Goal: Task Accomplishment & Management: Manage account settings

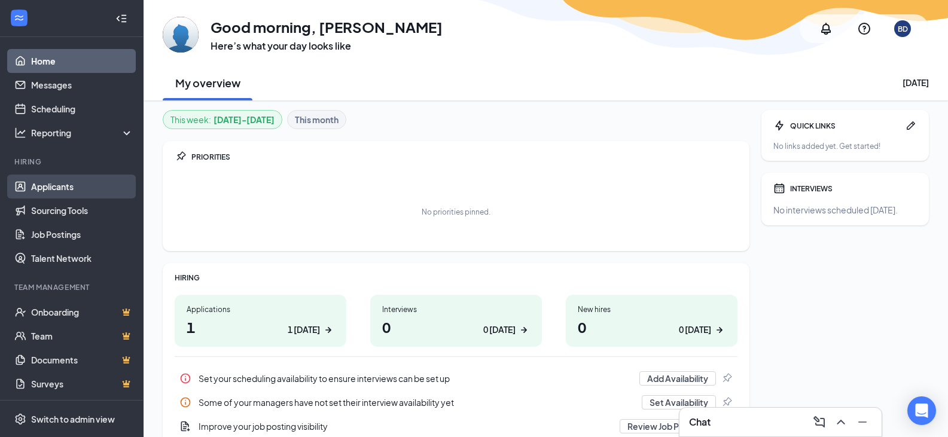
click at [63, 188] on link "Applicants" at bounding box center [82, 187] width 102 height 24
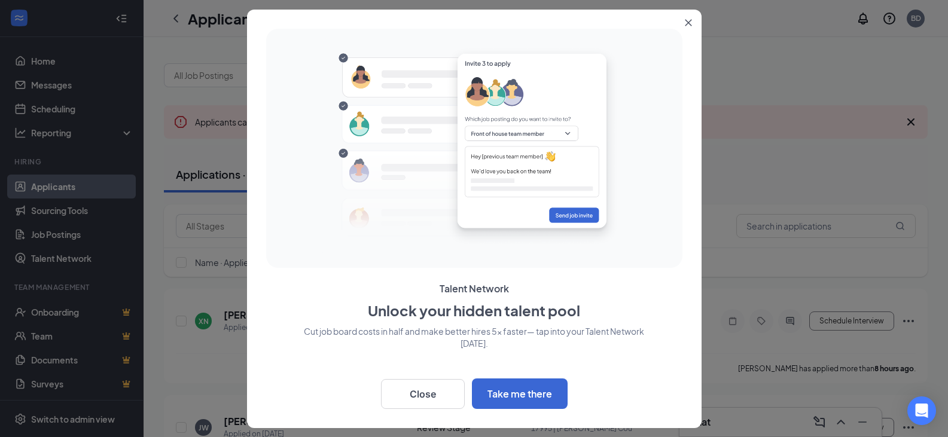
click at [694, 23] on button "Close" at bounding box center [691, 21] width 22 height 22
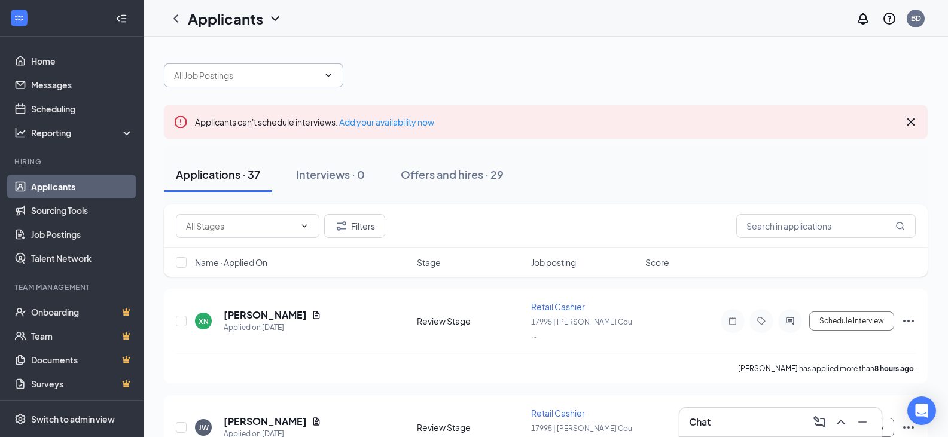
click at [330, 80] on span at bounding box center [253, 75] width 179 height 24
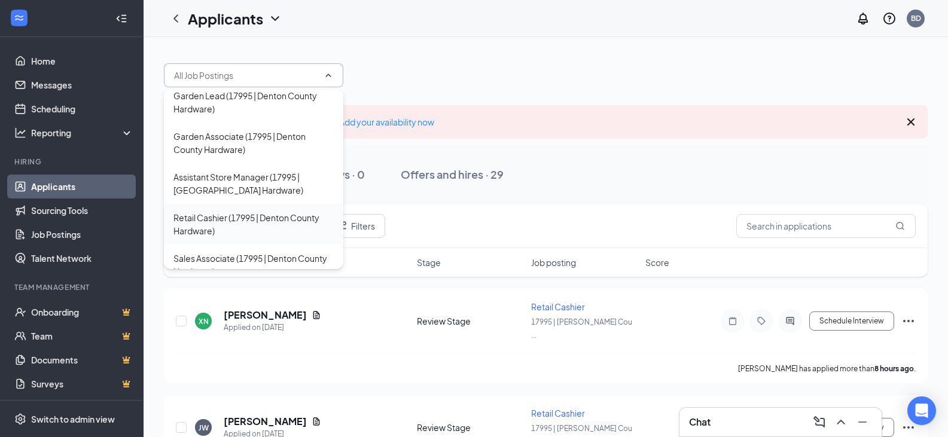
scroll to position [105, 0]
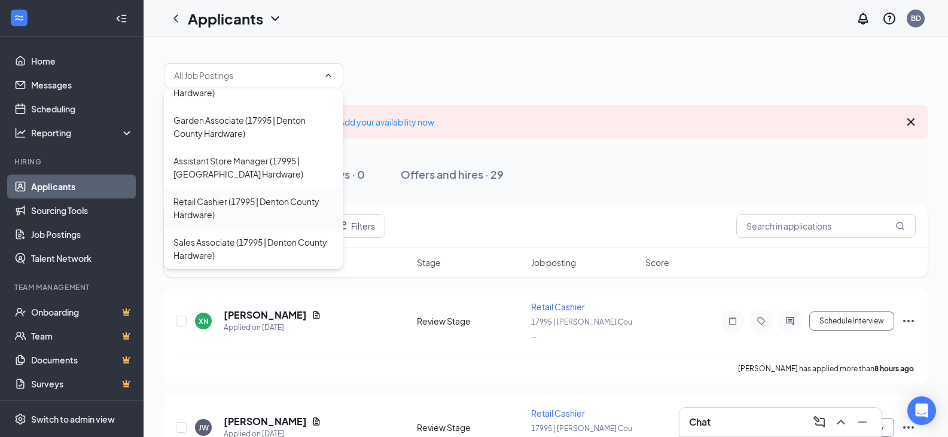
click at [273, 206] on div "Retail Cashier (17995 | Denton County Hardware)" at bounding box center [253, 208] width 160 height 26
type input "Retail Cashier (17995 | Denton County Hardware)"
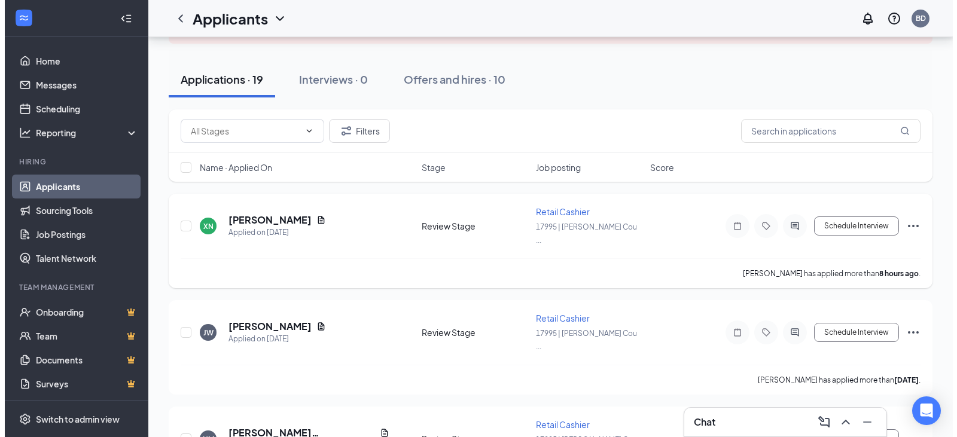
scroll to position [120, 0]
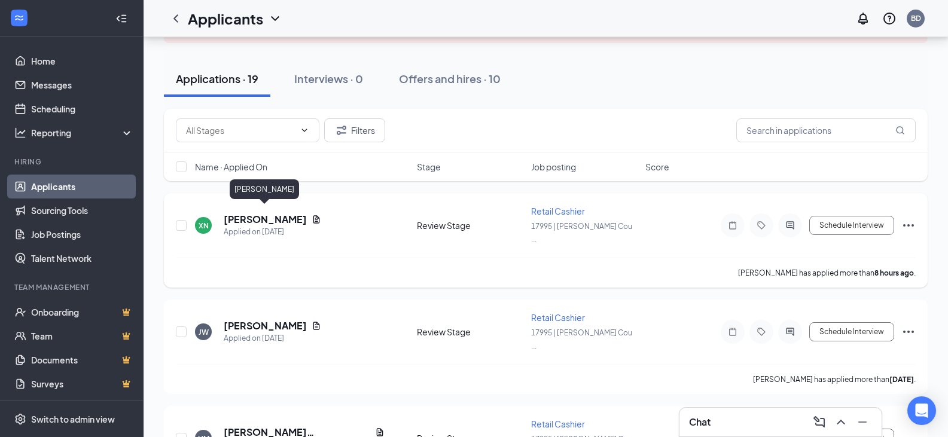
click at [260, 213] on h5 "[PERSON_NAME]" at bounding box center [265, 219] width 83 height 13
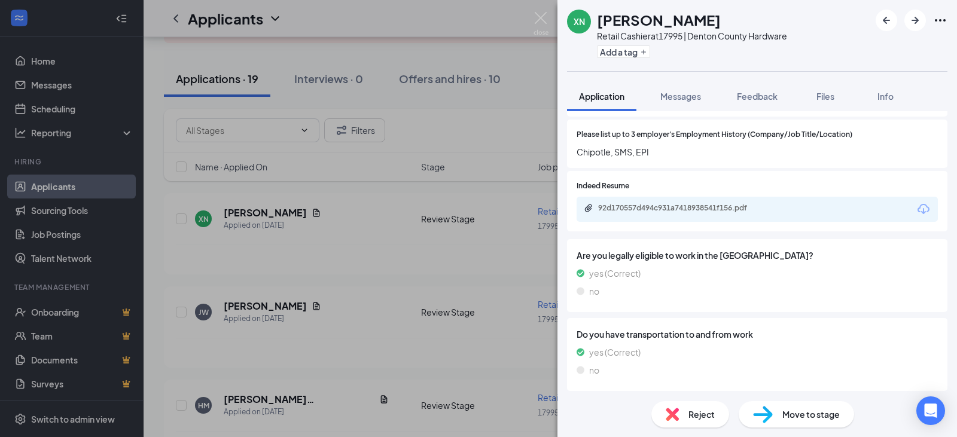
scroll to position [777, 0]
click at [691, 411] on span "Reject" at bounding box center [701, 414] width 26 height 13
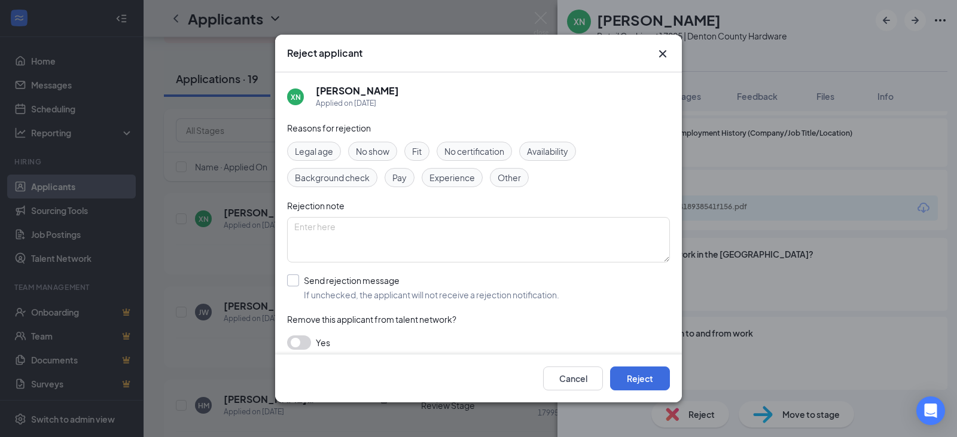
drag, startPoint x: 297, startPoint y: 277, endPoint x: 312, endPoint y: 288, distance: 18.4
click at [297, 277] on input "Send rejection message If unchecked, the applicant will not receive a rejection…" at bounding box center [423, 287] width 272 height 26
checkbox input "true"
click at [632, 368] on button "Reject" at bounding box center [640, 378] width 60 height 24
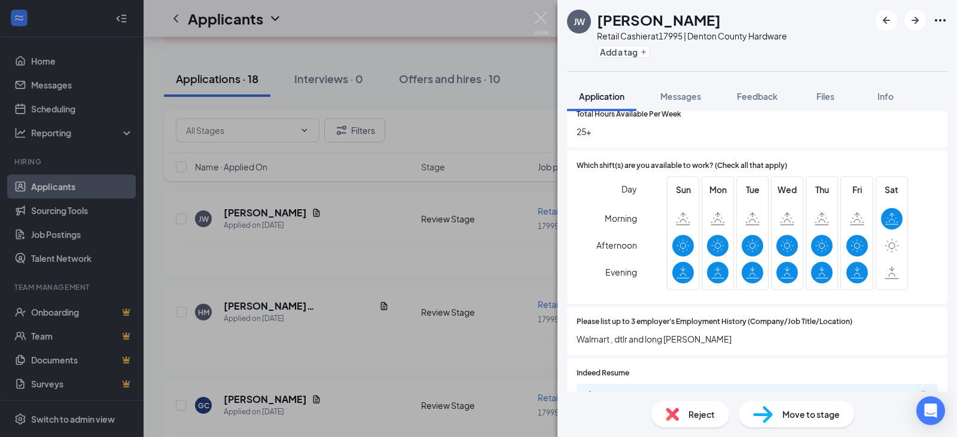
scroll to position [598, 0]
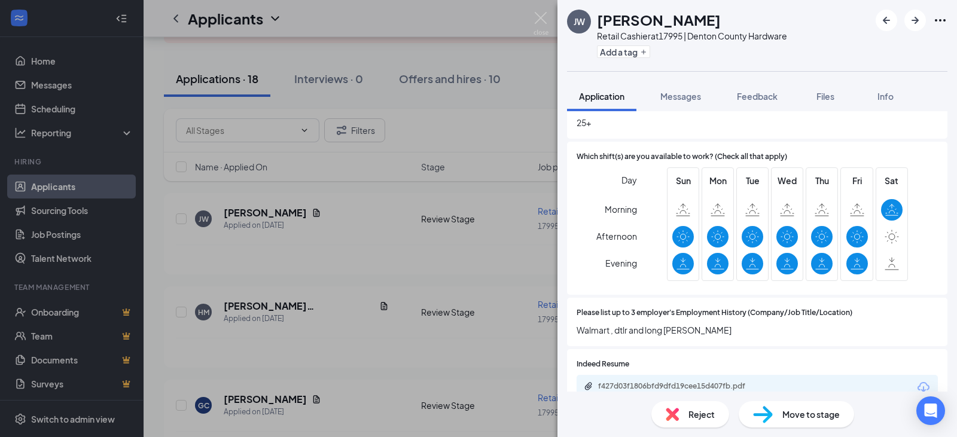
click at [685, 411] on div "Reject" at bounding box center [690, 414] width 78 height 26
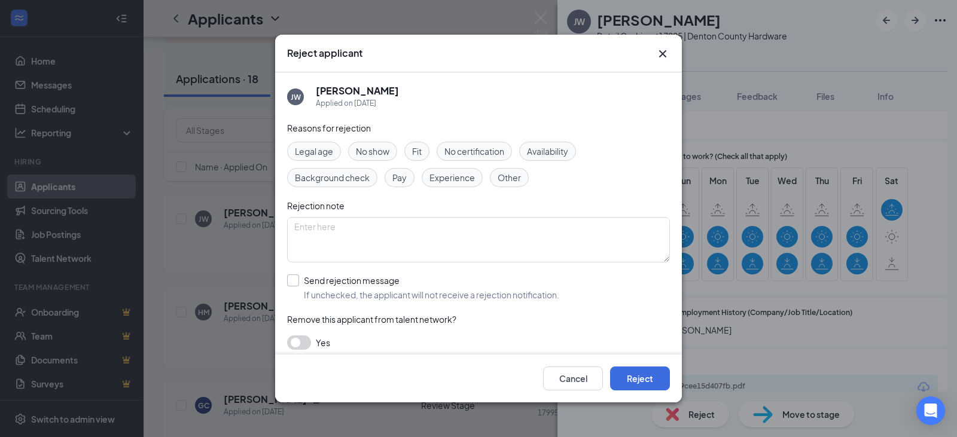
click at [298, 282] on input "Send rejection message If unchecked, the applicant will not receive a rejection…" at bounding box center [423, 287] width 272 height 26
checkbox input "true"
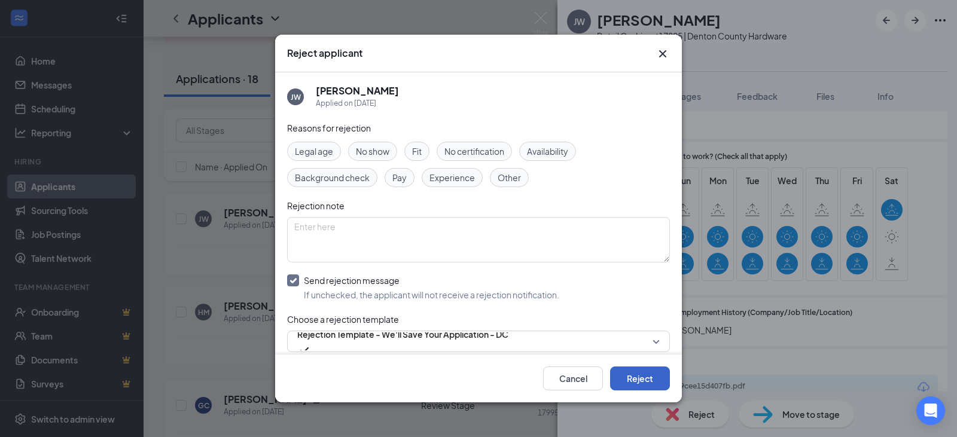
click at [634, 379] on button "Reject" at bounding box center [640, 378] width 60 height 24
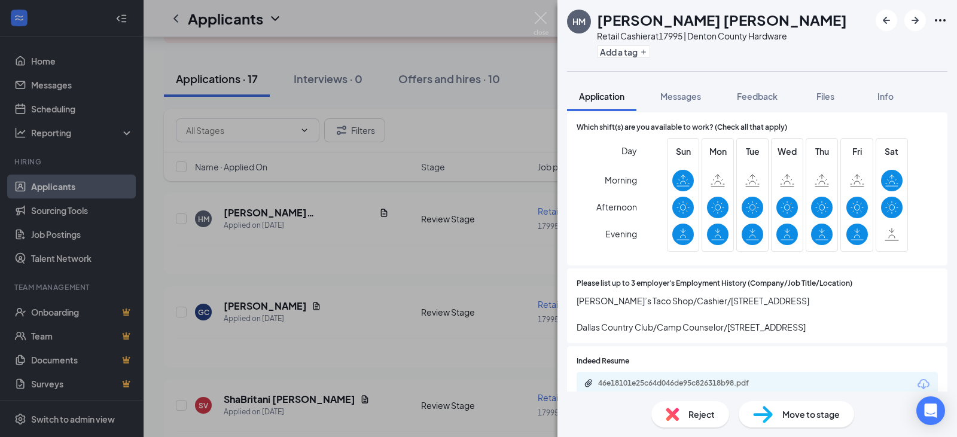
scroll to position [598, 0]
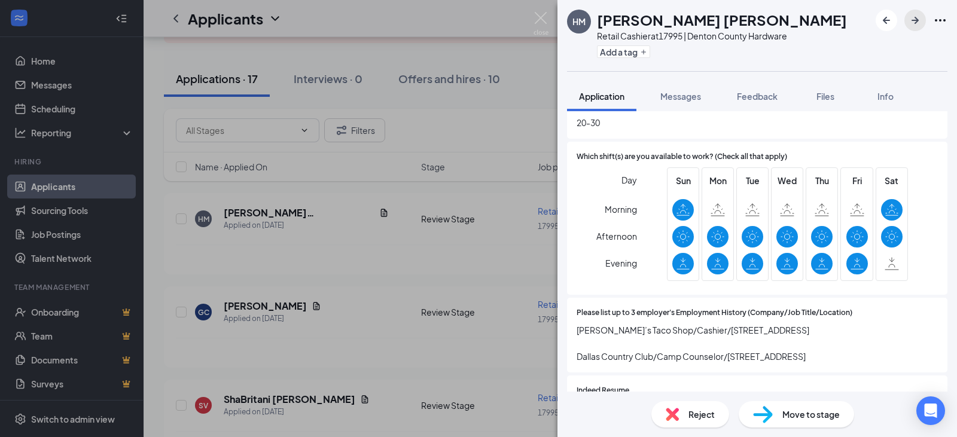
click at [914, 22] on icon "ArrowRight" at bounding box center [915, 20] width 14 height 14
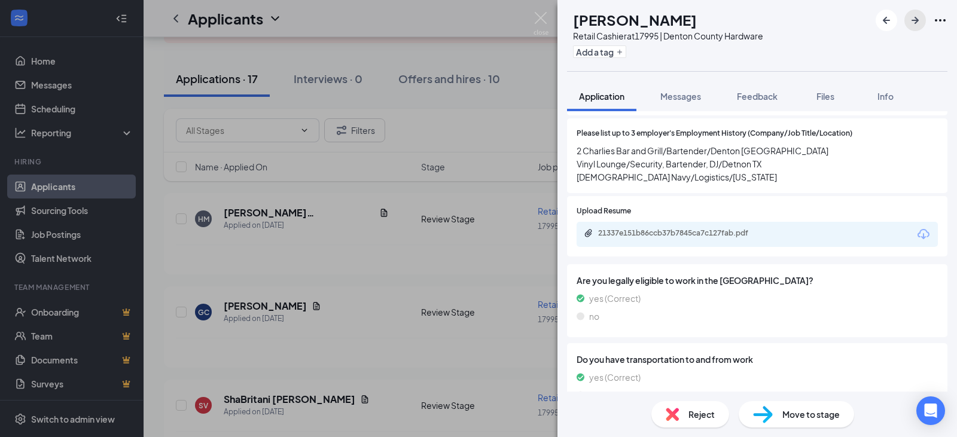
scroll to position [837, 0]
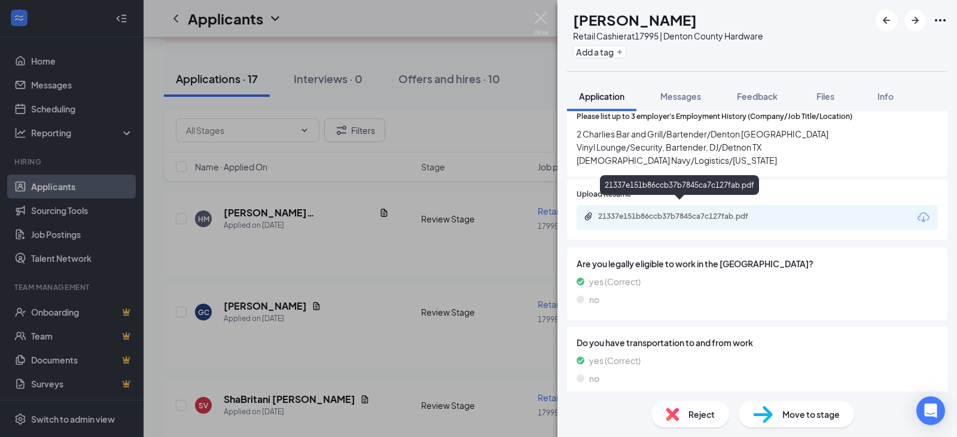
click at [691, 212] on div "21337e151b86ccb37b7845ca7c127fab.pdf" at bounding box center [681, 217] width 167 height 10
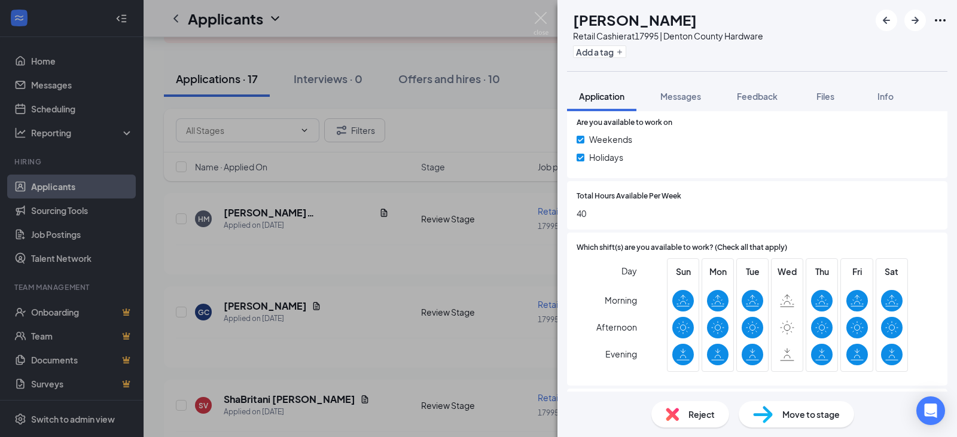
scroll to position [610, 0]
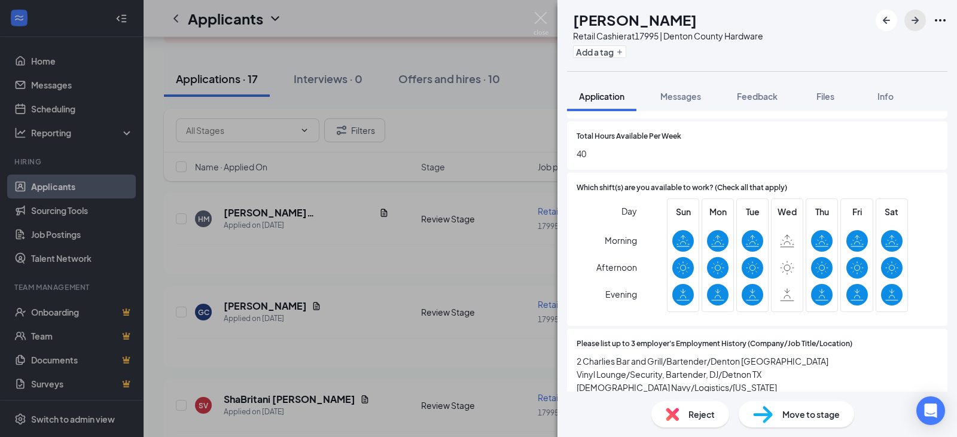
click at [915, 20] on icon "ArrowRight" at bounding box center [914, 20] width 7 height 7
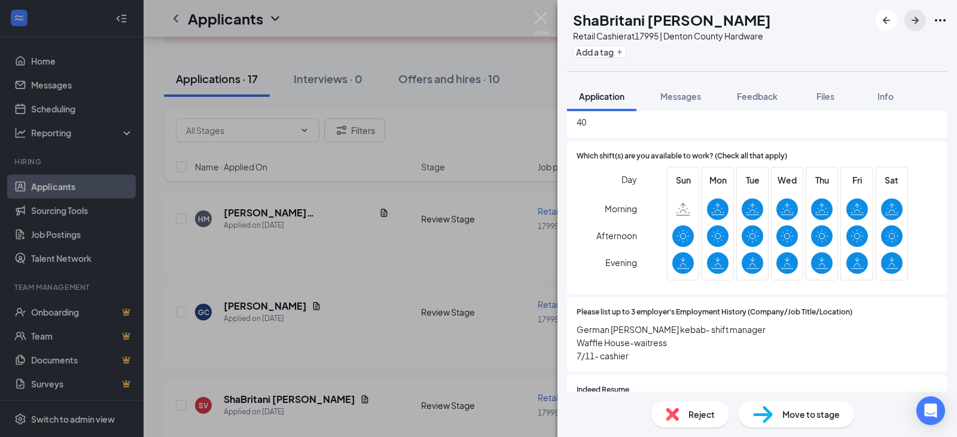
scroll to position [717, 0]
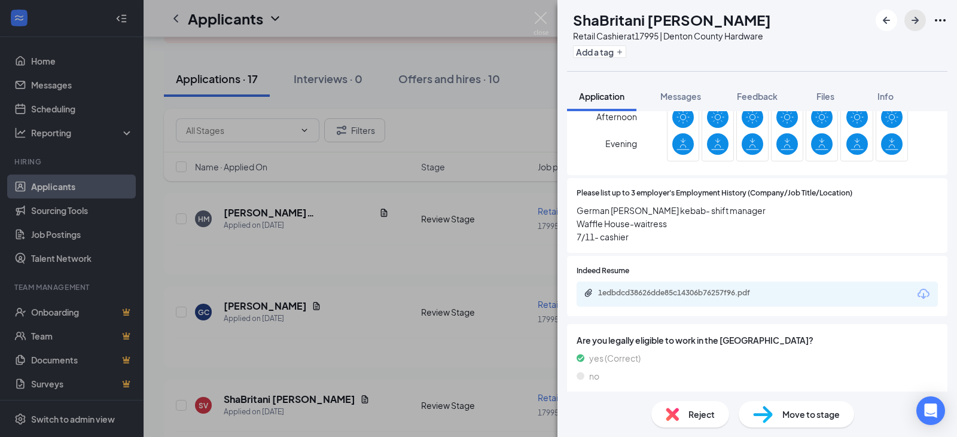
click at [919, 26] on icon "ArrowRight" at bounding box center [915, 20] width 14 height 14
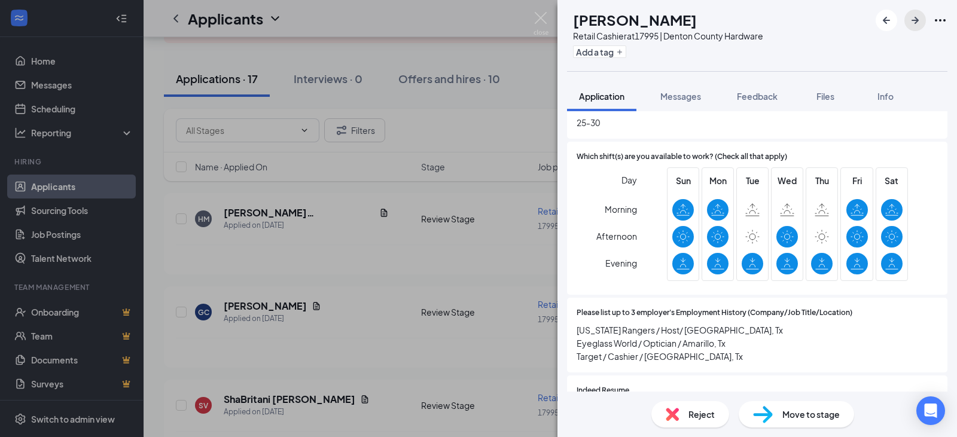
scroll to position [717, 0]
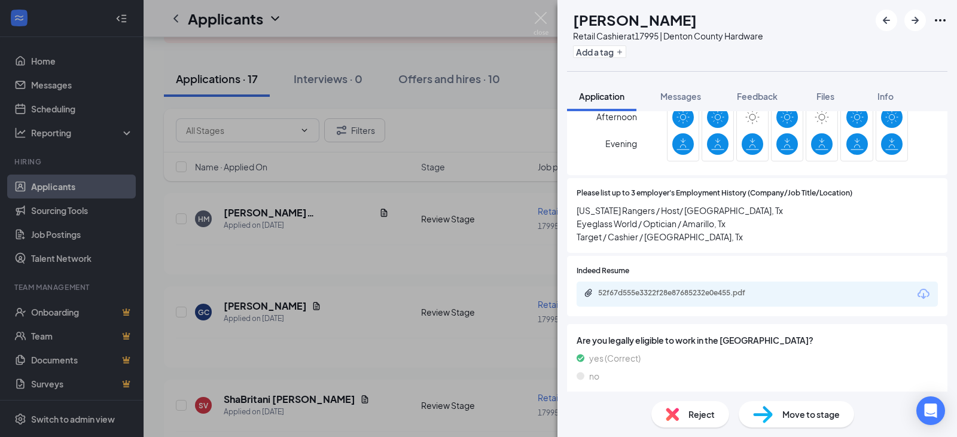
click at [693, 414] on span "Reject" at bounding box center [701, 414] width 26 height 13
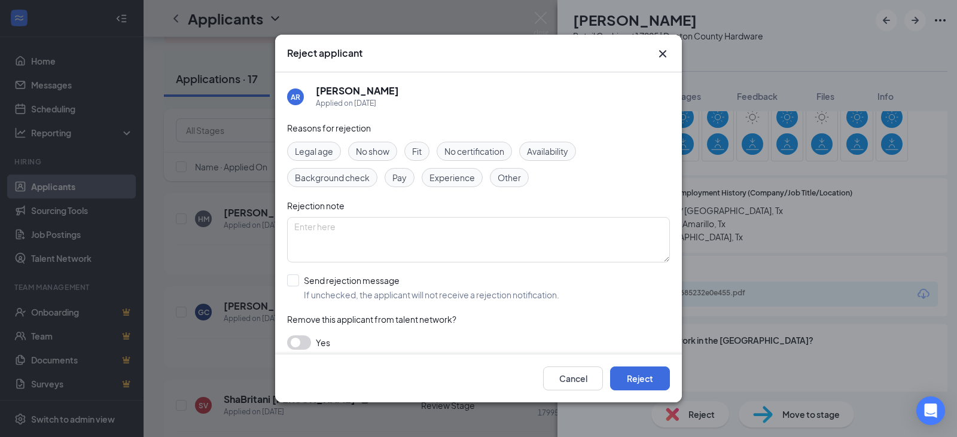
drag, startPoint x: 560, startPoint y: 146, endPoint x: 555, endPoint y: 160, distance: 14.2
click at [560, 152] on span "Availability" at bounding box center [547, 151] width 41 height 13
click at [294, 282] on input "Send rejection message If unchecked, the applicant will not receive a rejection…" at bounding box center [423, 287] width 272 height 26
checkbox input "true"
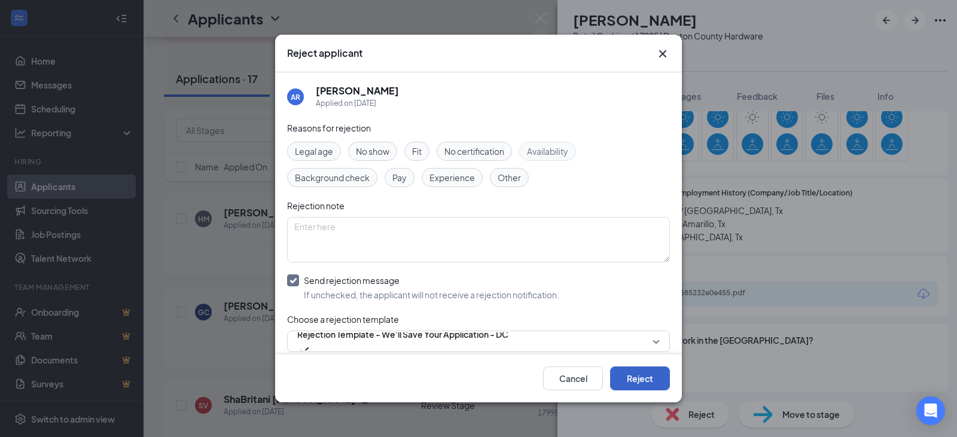
click at [626, 381] on button "Reject" at bounding box center [640, 378] width 60 height 24
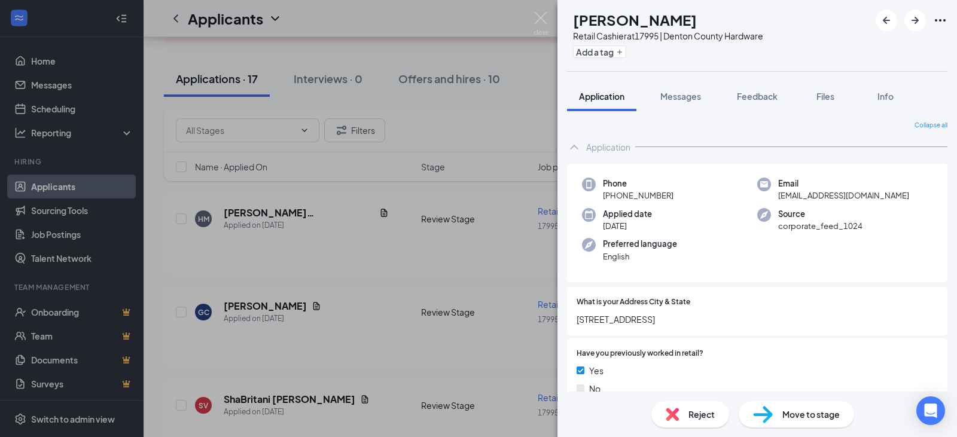
click at [941, 17] on icon "Ellipses" at bounding box center [940, 20] width 14 height 14
click at [877, 48] on link "View full application" at bounding box center [849, 41] width 77 height 13
click at [908, 22] on icon "ArrowRight" at bounding box center [915, 20] width 14 height 14
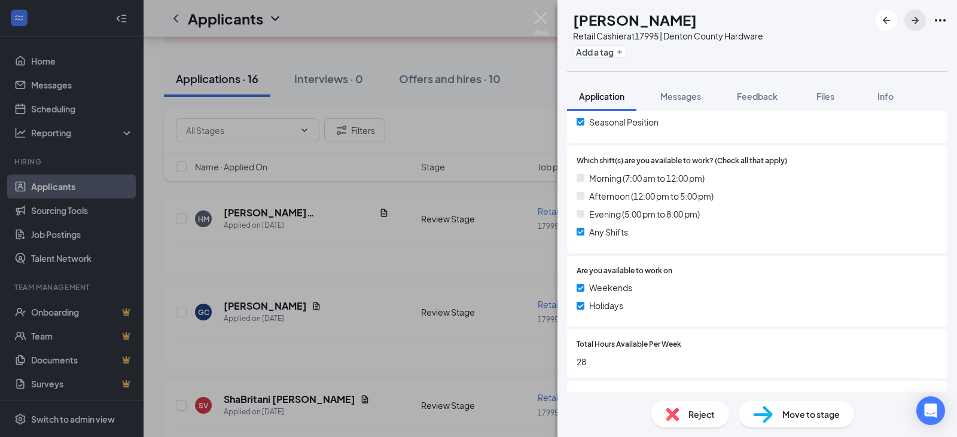
scroll to position [418, 0]
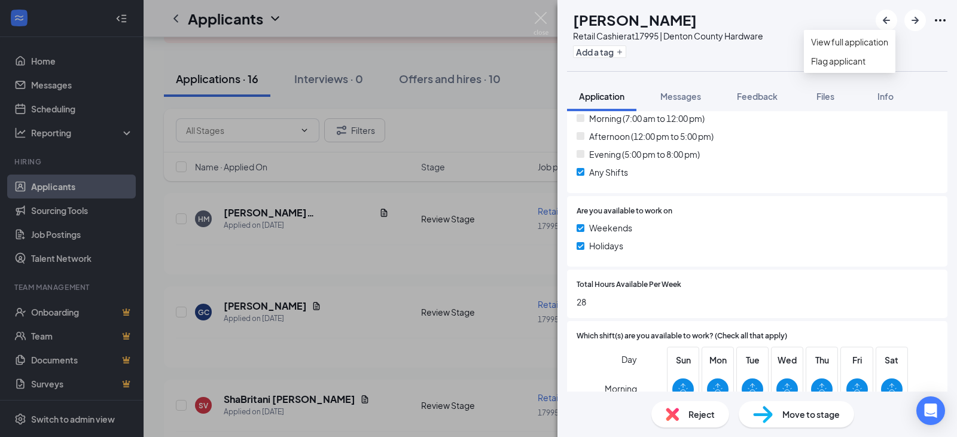
click at [927, 27] on div at bounding box center [911, 21] width 72 height 22
click at [937, 20] on icon "Ellipses" at bounding box center [940, 20] width 14 height 14
click at [873, 48] on link "View full application" at bounding box center [849, 41] width 77 height 13
click at [910, 25] on icon "ArrowRight" at bounding box center [915, 20] width 14 height 14
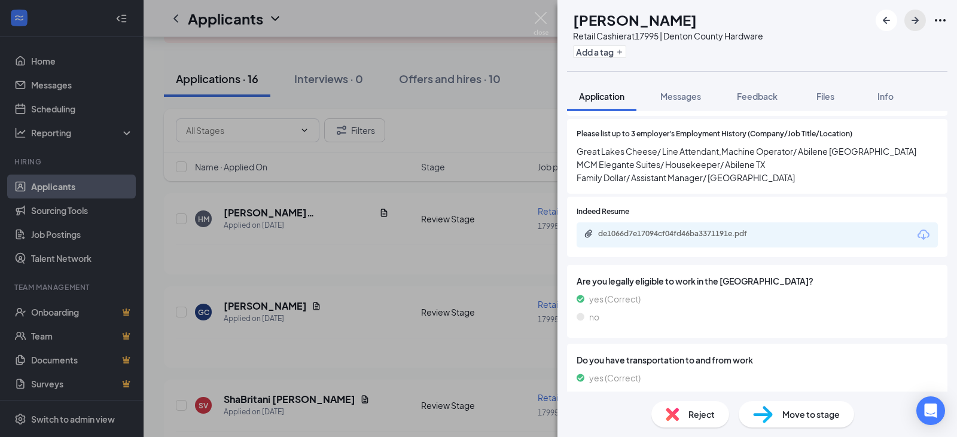
scroll to position [777, 0]
click at [701, 232] on div "de1066d7e17094cf04fd46ba3371191e.pdf" at bounding box center [681, 233] width 167 height 10
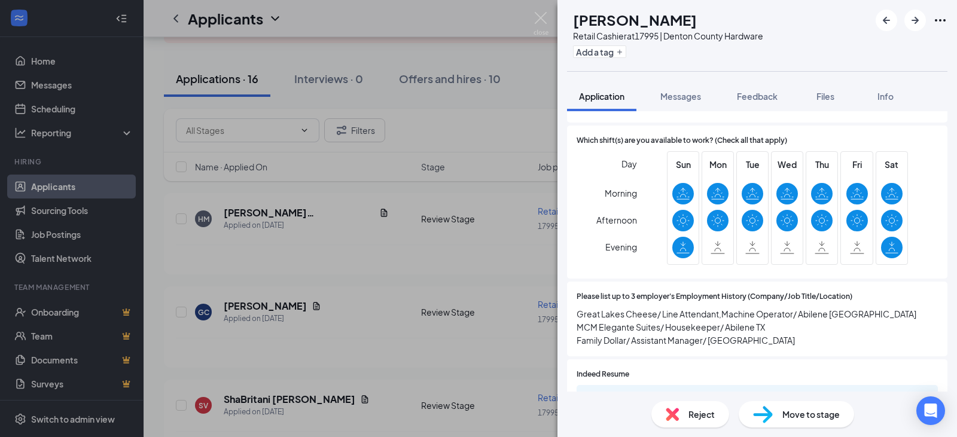
scroll to position [598, 0]
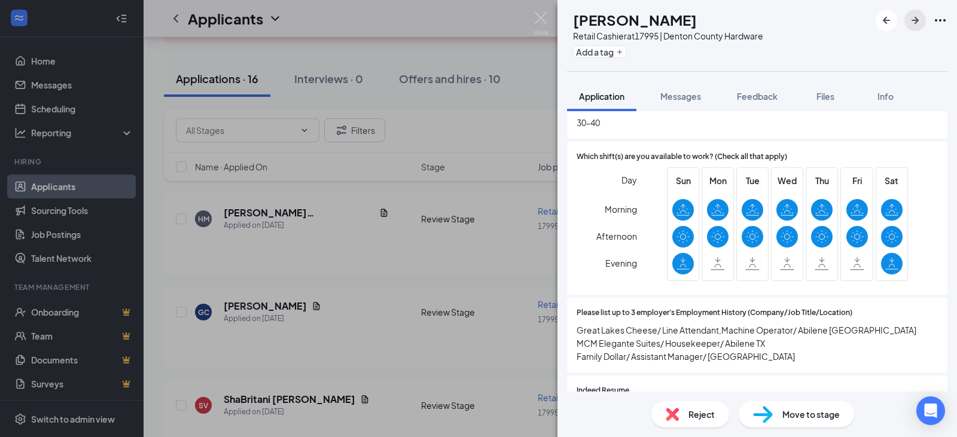
click at [916, 18] on icon "ArrowRight" at bounding box center [915, 20] width 14 height 14
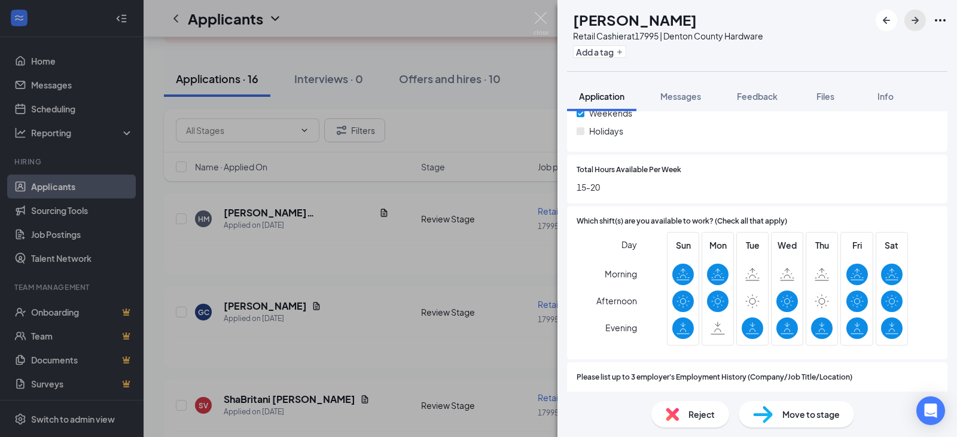
scroll to position [538, 0]
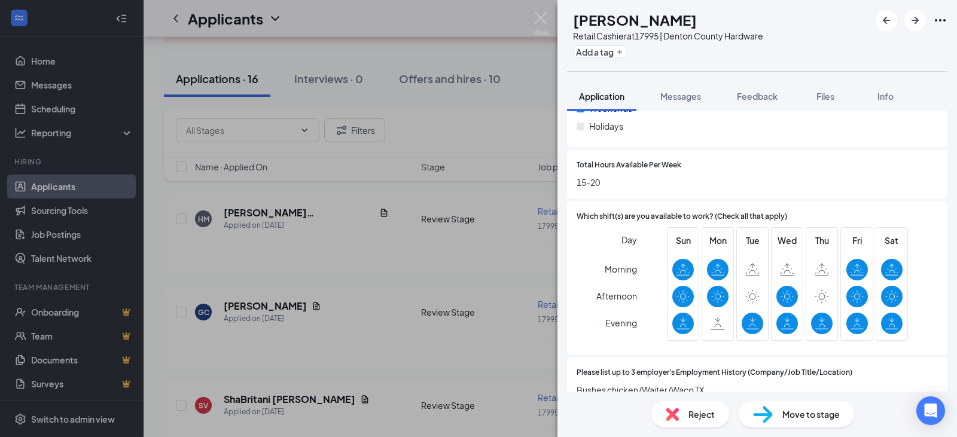
click at [692, 410] on span "Reject" at bounding box center [701, 414] width 26 height 13
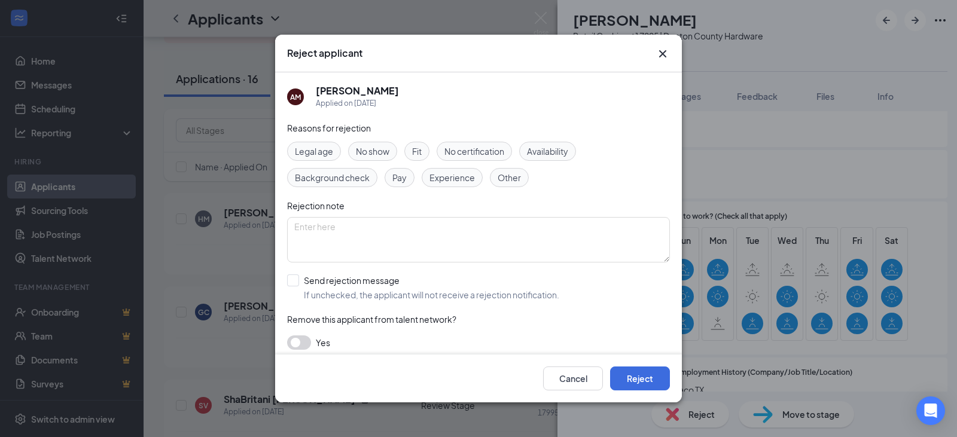
click at [547, 158] on span "Availability" at bounding box center [547, 151] width 41 height 13
drag, startPoint x: 295, startPoint y: 278, endPoint x: 303, endPoint y: 283, distance: 8.6
click at [297, 280] on input "Send rejection message If unchecked, the applicant will not receive a rejection…" at bounding box center [423, 287] width 272 height 26
checkbox input "true"
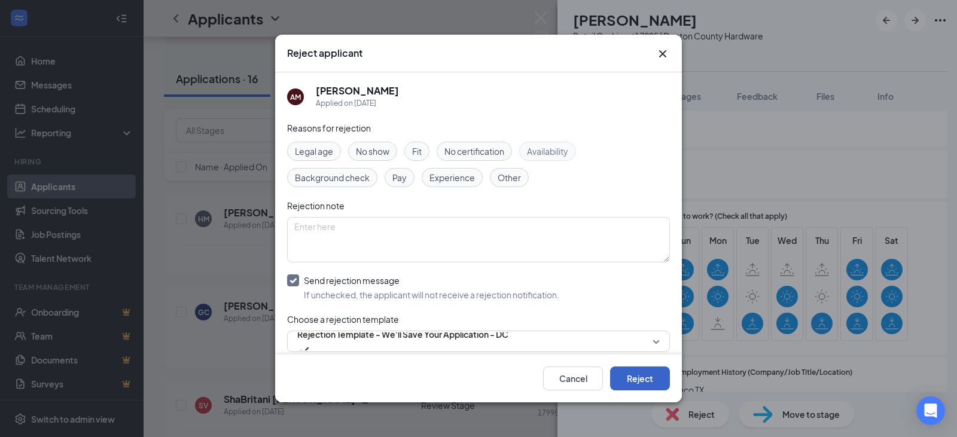
click at [636, 378] on button "Reject" at bounding box center [640, 378] width 60 height 24
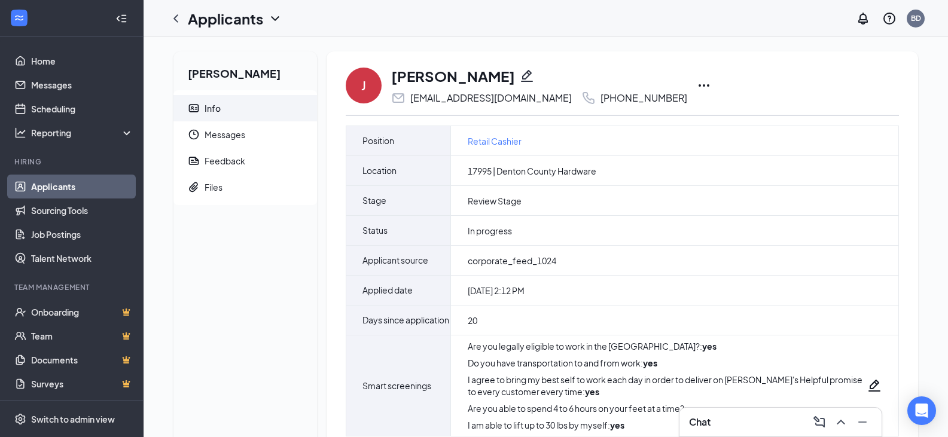
click at [696, 84] on icon "Ellipses" at bounding box center [703, 85] width 14 height 14
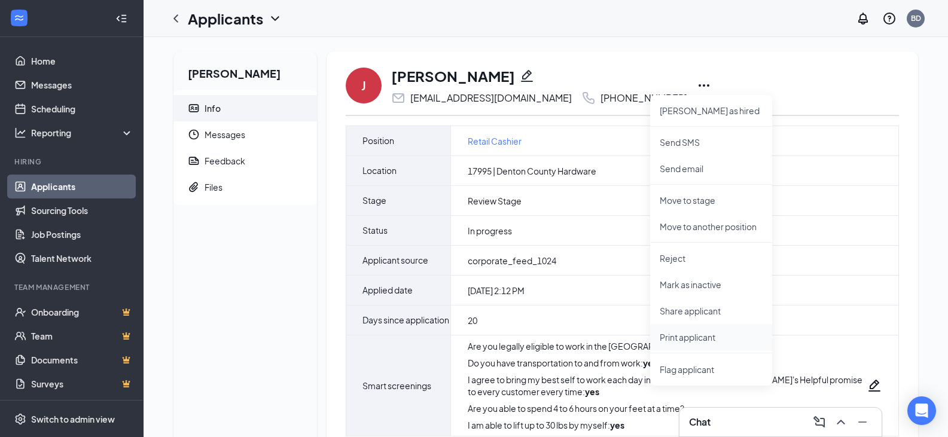
click at [689, 341] on p "Print applicant" at bounding box center [710, 337] width 103 height 12
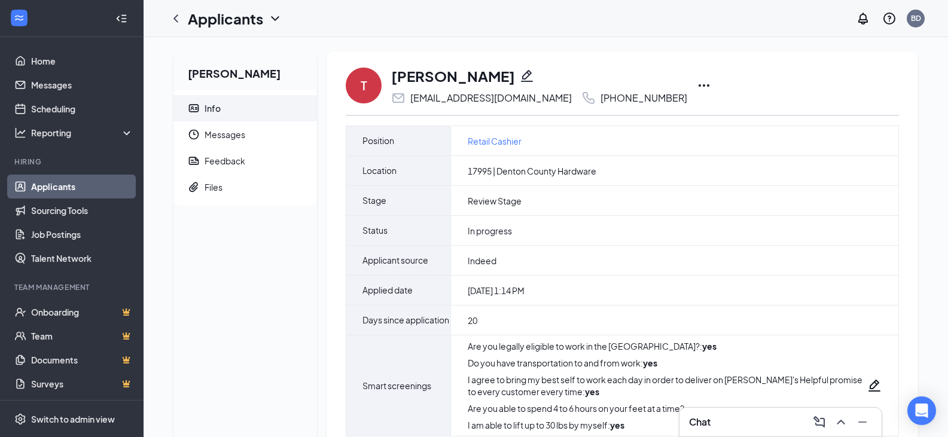
click at [696, 87] on icon "Ellipses" at bounding box center [703, 85] width 14 height 14
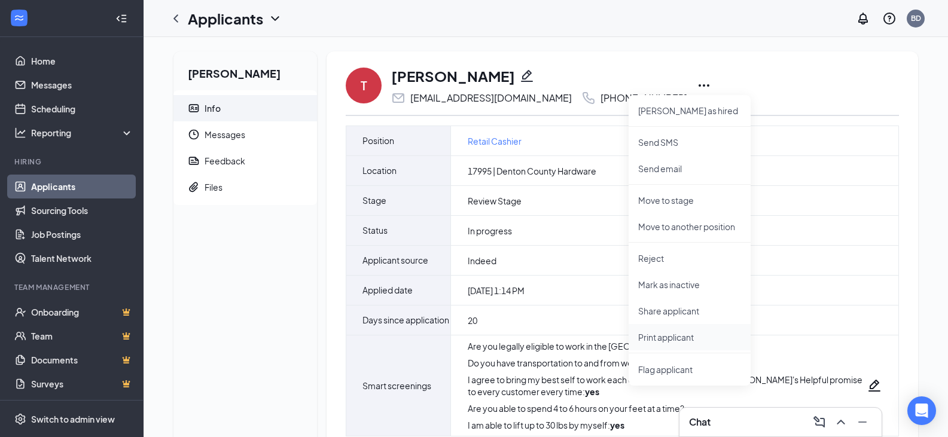
click at [658, 338] on p "Print applicant" at bounding box center [689, 337] width 103 height 12
